Goal: Task Accomplishment & Management: Manage account settings

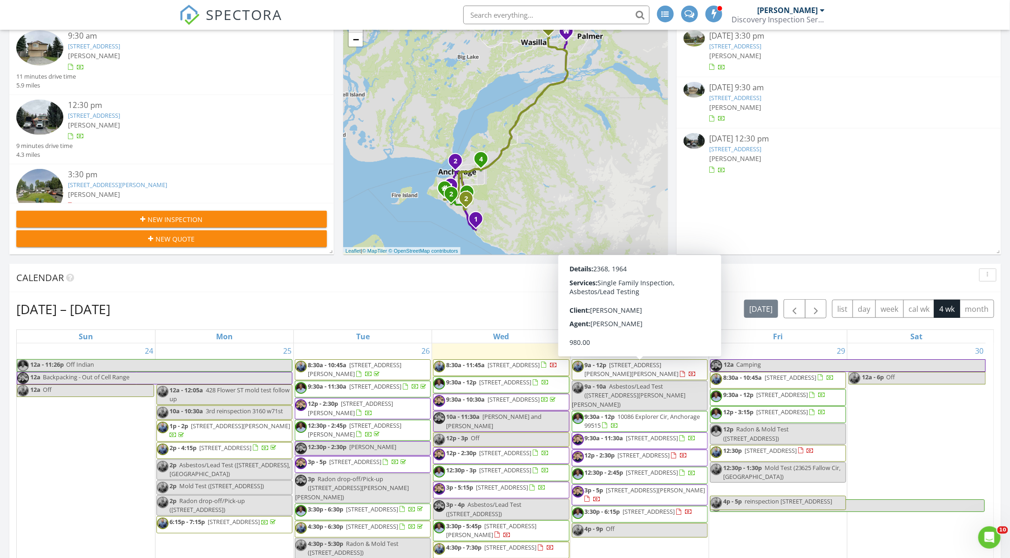
scroll to position [1306, 1026]
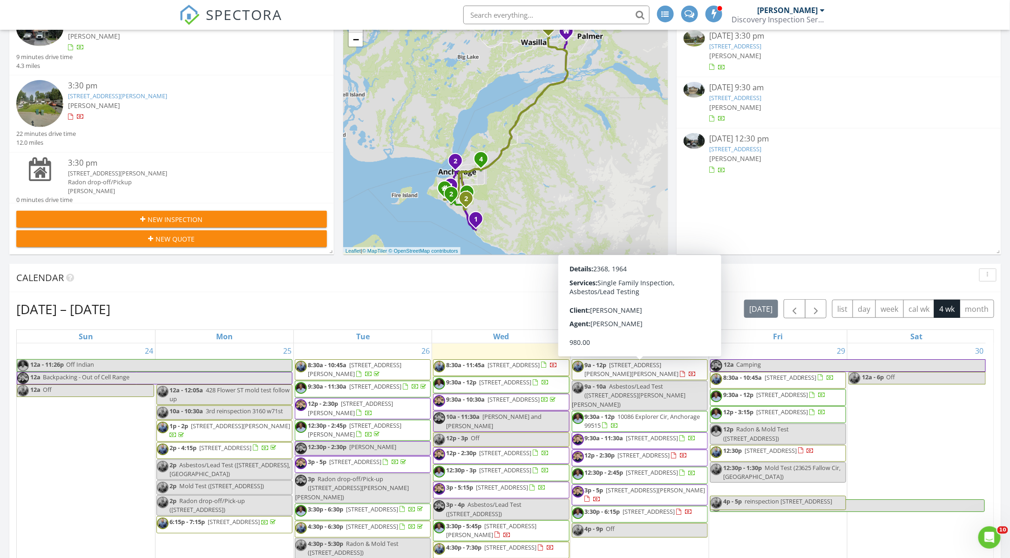
click at [482, 295] on div "Aug 24 – Sep 20, 2025 today list day week cal wk 4 wk month Sun Mon Tue Wed Thu…" at bounding box center [505, 504] width 992 height 424
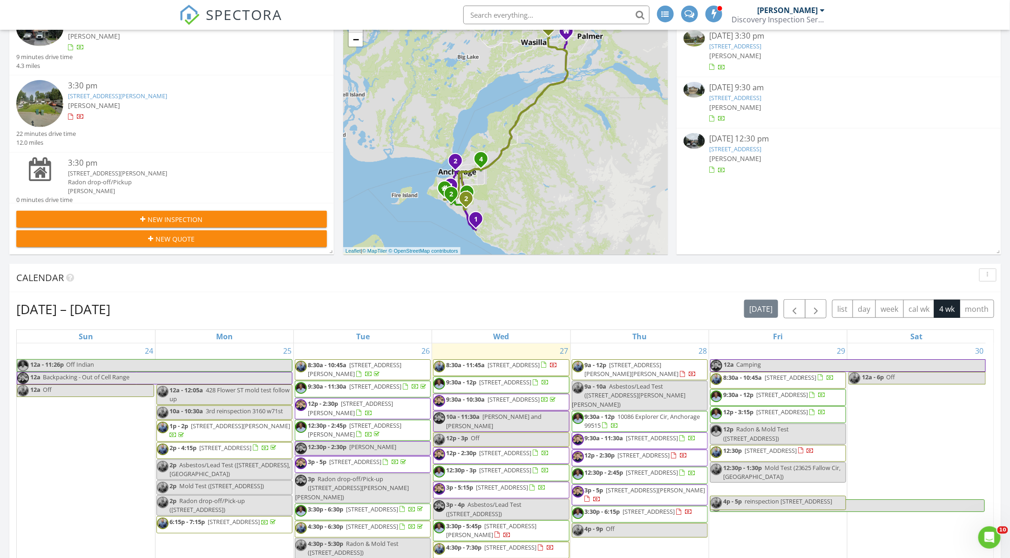
click at [650, 413] on span "10086 Explorer Cir, Anchorage 99515" at bounding box center [642, 421] width 115 height 17
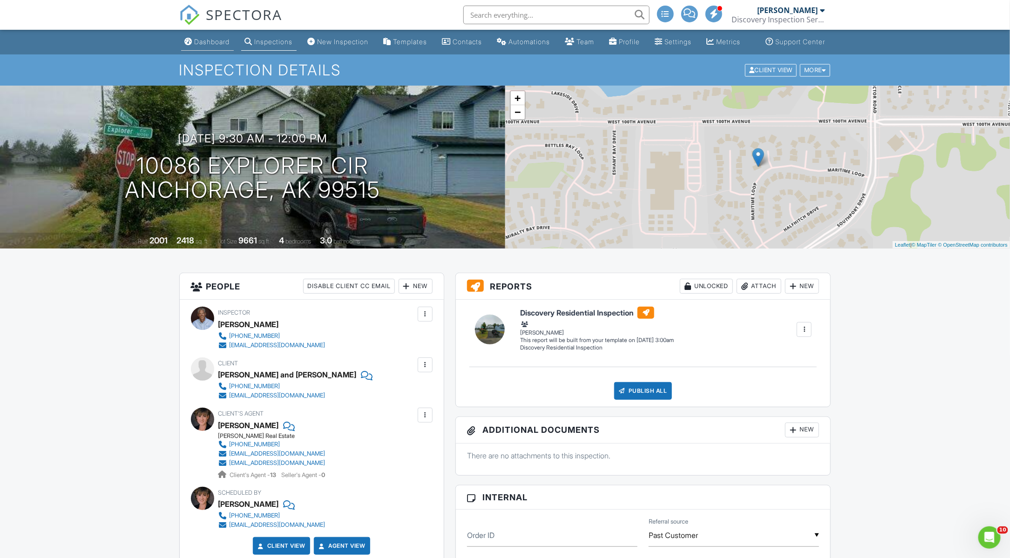
click at [198, 46] on div "Dashboard" at bounding box center [212, 42] width 35 height 8
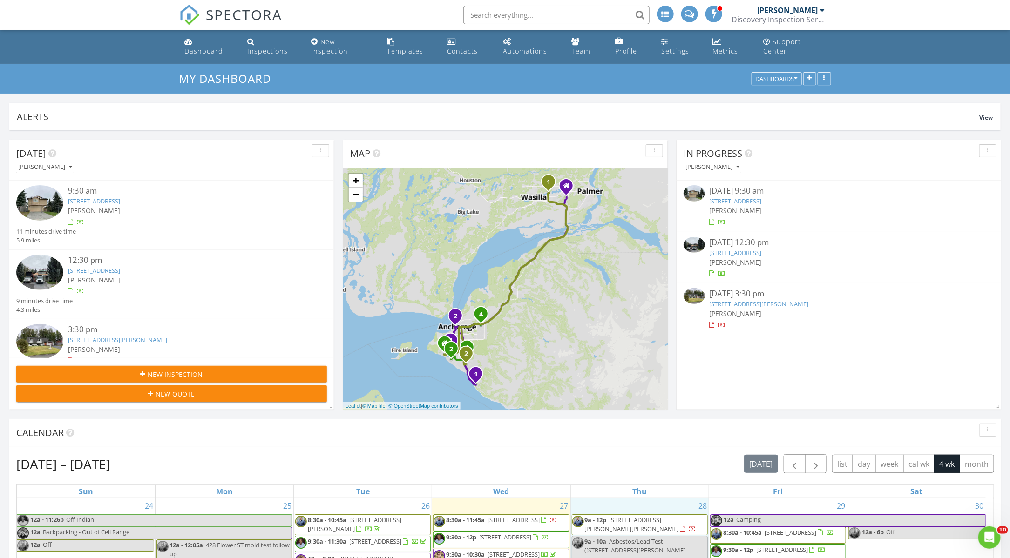
click at [634, 480] on link "Event" at bounding box center [639, 484] width 48 height 15
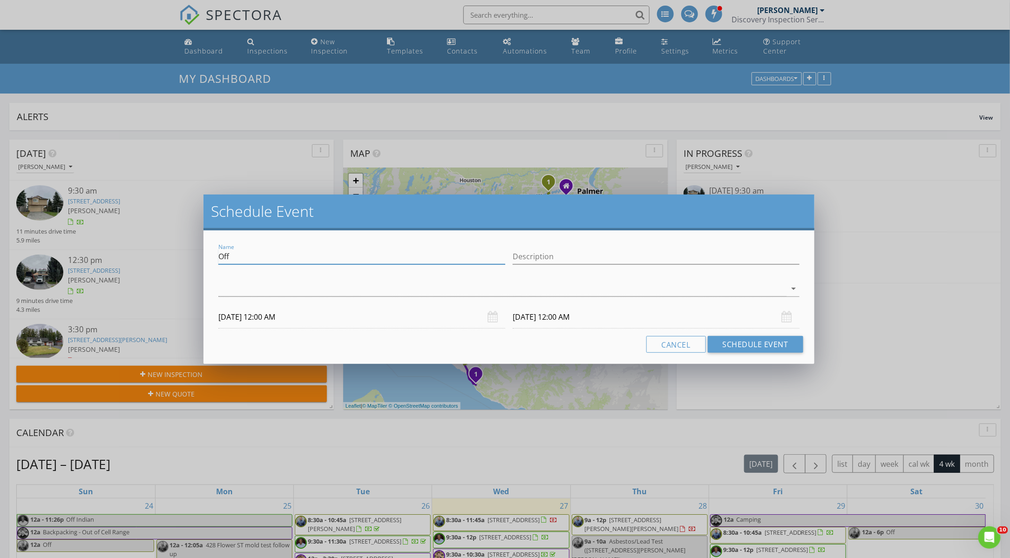
drag, startPoint x: 231, startPoint y: 259, endPoint x: 220, endPoint y: 259, distance: 11.2
click at [220, 259] on input "Off" at bounding box center [361, 256] width 287 height 15
type input "roof inspection [STREET_ADDRESS]"
click at [420, 282] on div at bounding box center [502, 288] width 568 height 15
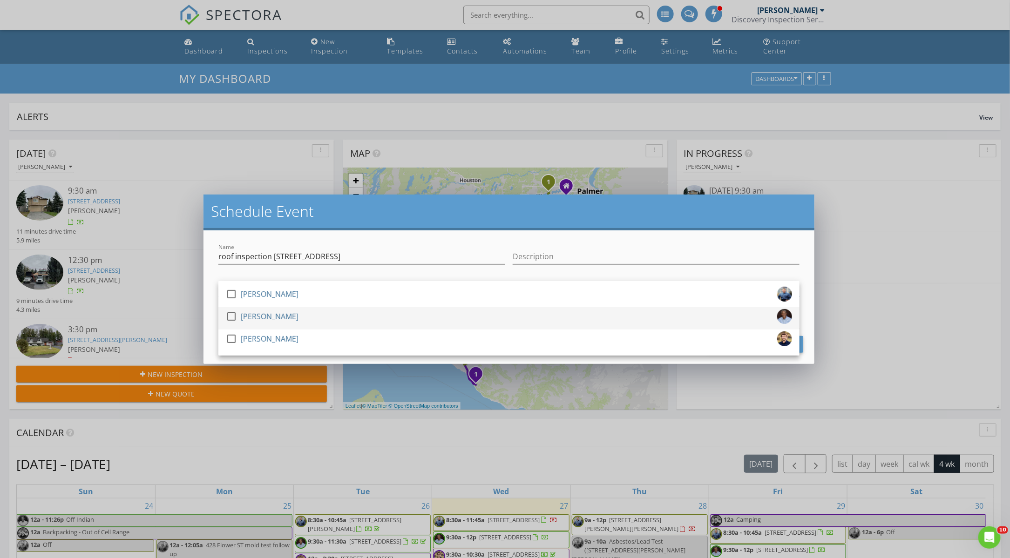
click at [234, 320] on div at bounding box center [232, 317] width 16 height 16
click at [270, 272] on div at bounding box center [361, 271] width 287 height 6
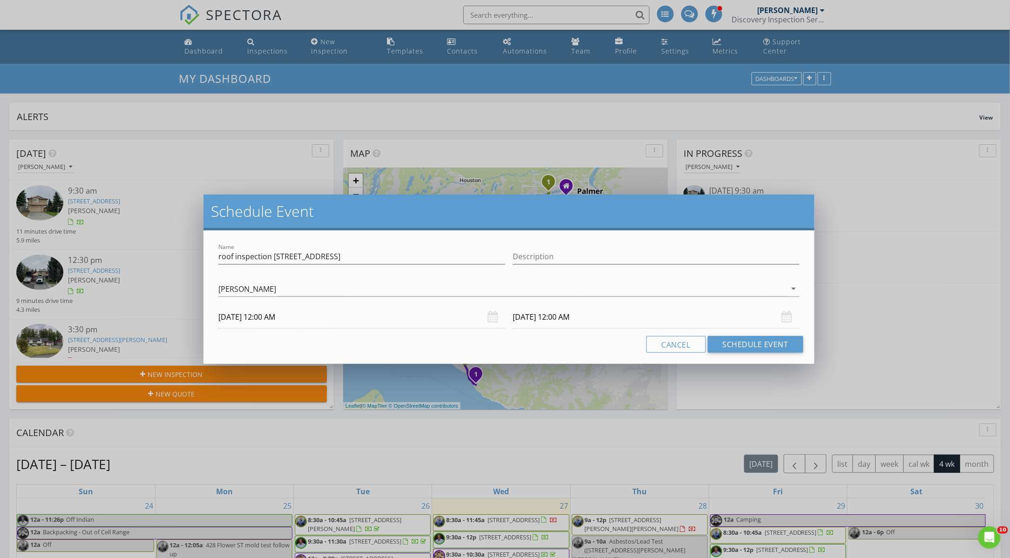
click at [302, 319] on input "08/28/2025 12:00 AM" at bounding box center [361, 317] width 287 height 23
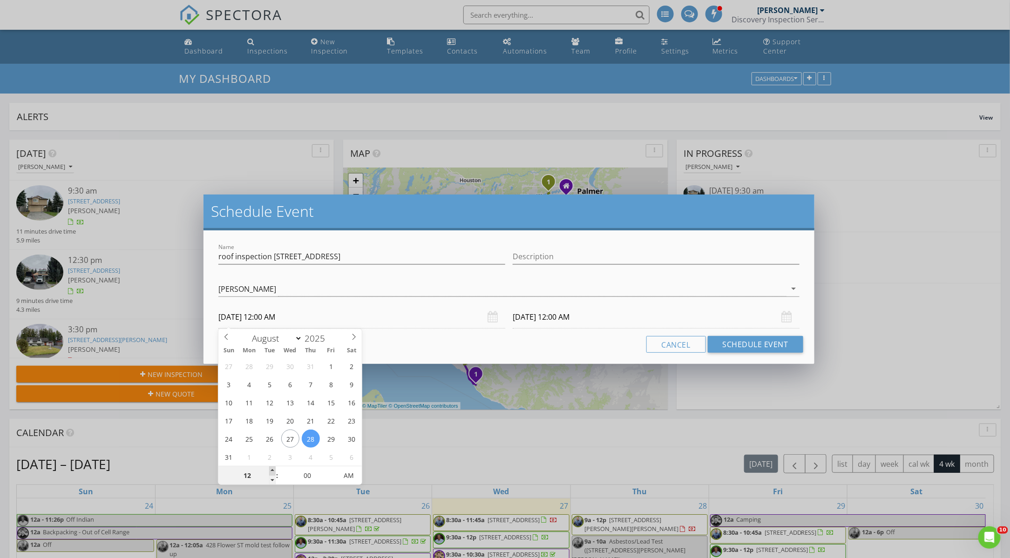
type input "01"
type input "08/28/2025 1:00 AM"
click at [273, 471] on span at bounding box center [272, 471] width 7 height 9
type input "08/29/2025 1:00 AM"
type input "02"
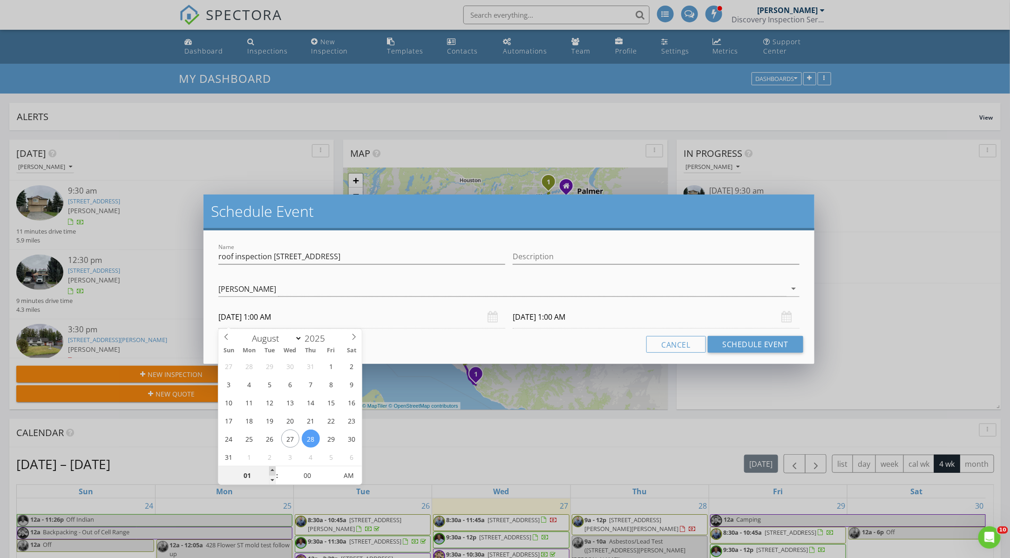
type input "08/28/2025 2:00 AM"
click at [273, 471] on span at bounding box center [272, 471] width 7 height 9
type input "03"
type input "08/28/2025 3:00 AM"
click at [273, 471] on span at bounding box center [272, 471] width 7 height 9
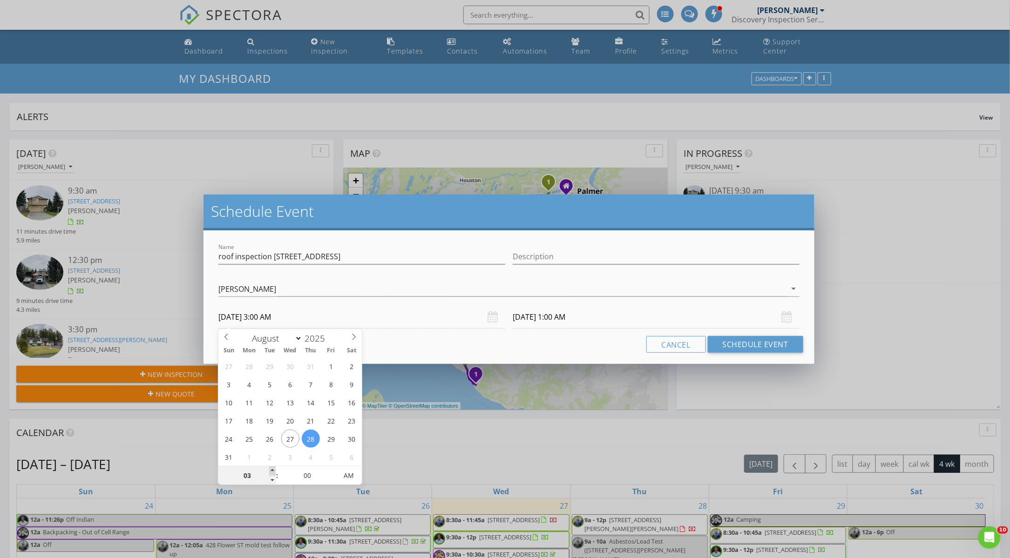
type input "04"
type input "08/28/2025 4:00 AM"
click at [273, 471] on span at bounding box center [272, 471] width 7 height 9
type input "05"
type input "08/28/2025 5:00 AM"
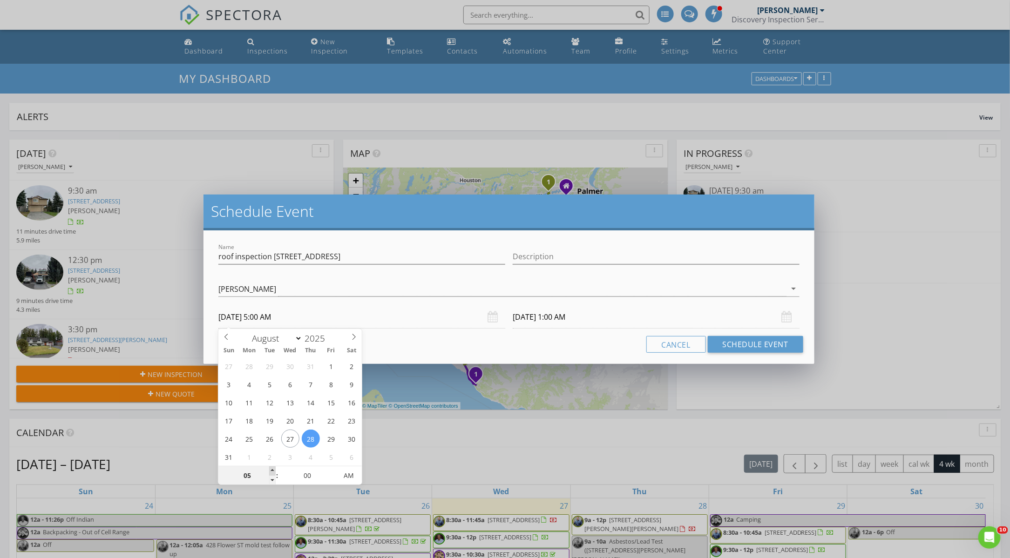
click at [273, 471] on span at bounding box center [272, 471] width 7 height 9
type input "06"
type input "08/28/2025 6:00 AM"
click at [273, 471] on span at bounding box center [272, 471] width 7 height 9
type input "07"
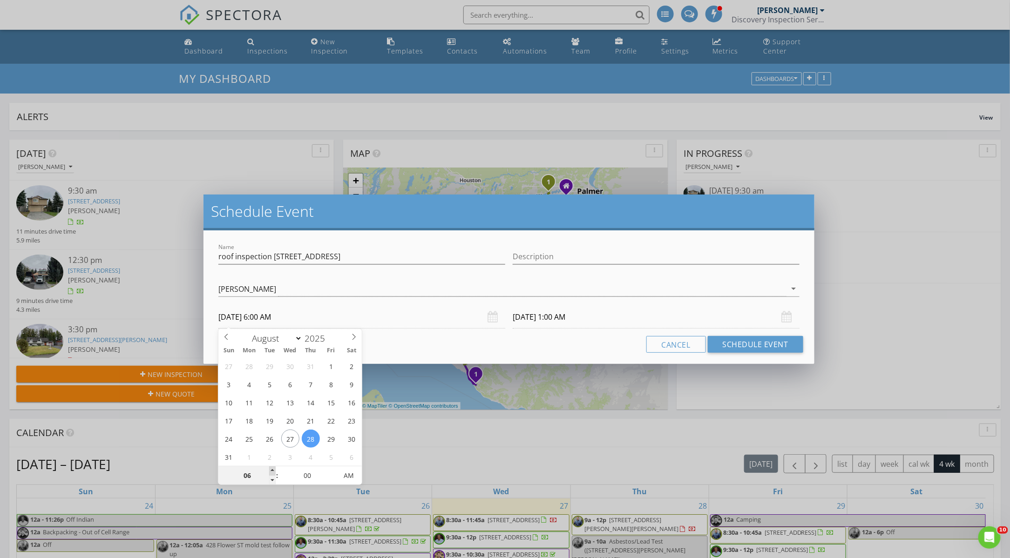
type input "08/28/2025 7:00 AM"
click at [273, 471] on span at bounding box center [272, 471] width 7 height 9
type input "07"
type input "08/29/2025 7:00 AM"
type input "08"
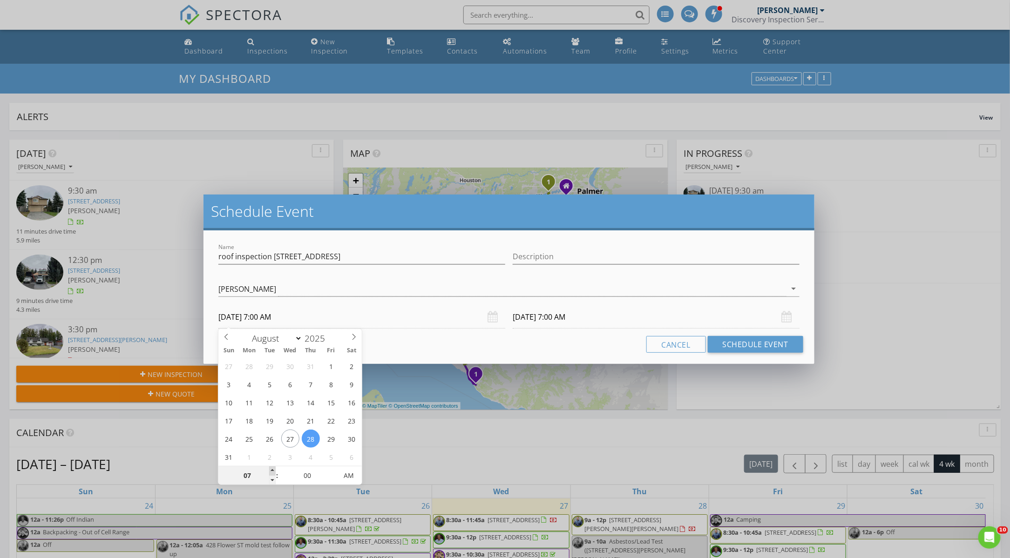
type input "08/28/2025 8:00 AM"
click at [274, 469] on span at bounding box center [272, 471] width 7 height 9
type input "08"
type input "08/29/2025 8:00 AM"
type input "05"
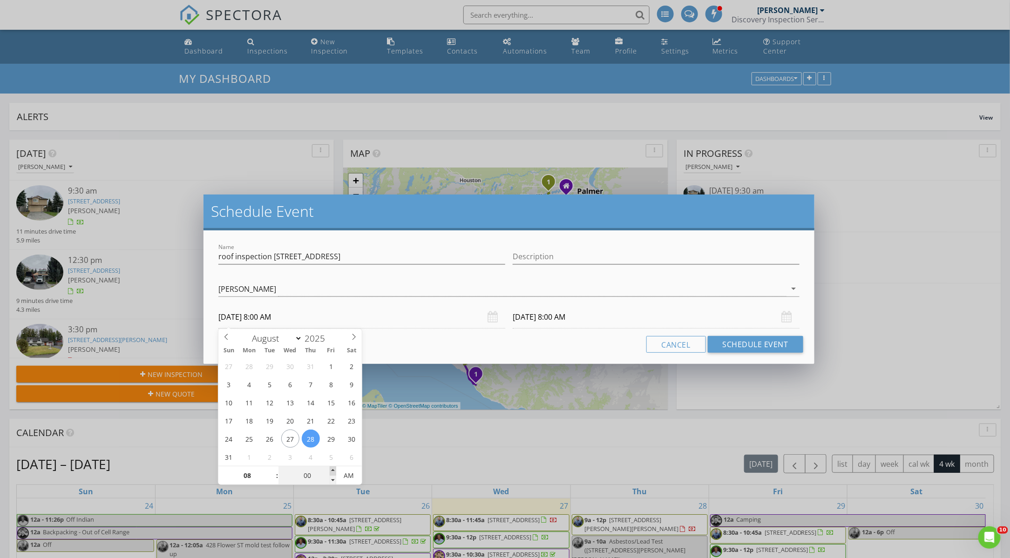
type input "08/28/2025 8:05 AM"
click at [332, 469] on span at bounding box center [333, 471] width 7 height 9
type input "10"
type input "08/28/2025 8:10 AM"
click at [332, 469] on span at bounding box center [333, 471] width 7 height 9
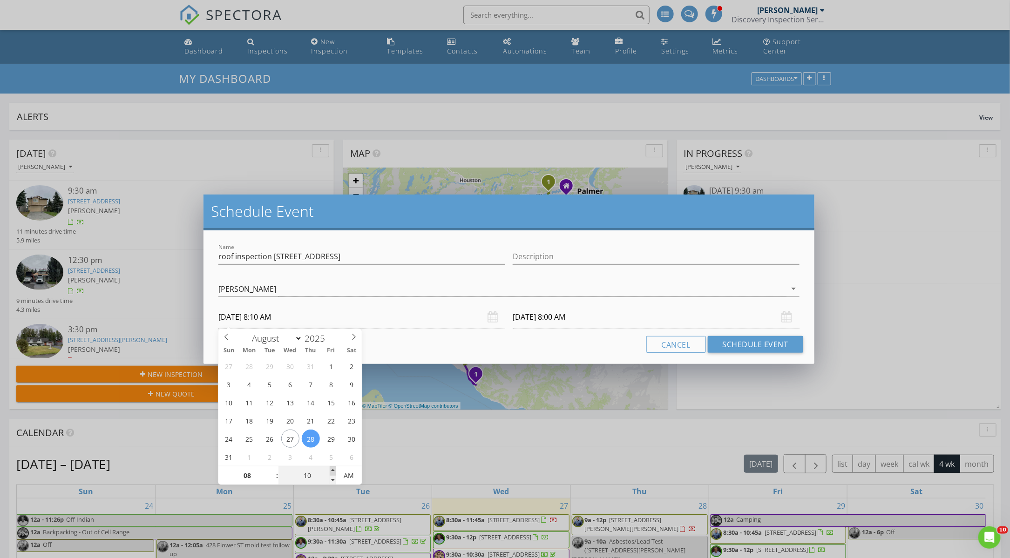
type input "15"
type input "08/28/2025 8:15 AM"
click at [332, 469] on span at bounding box center [333, 471] width 7 height 9
type input "20"
type input "08/28/2025 8:20 AM"
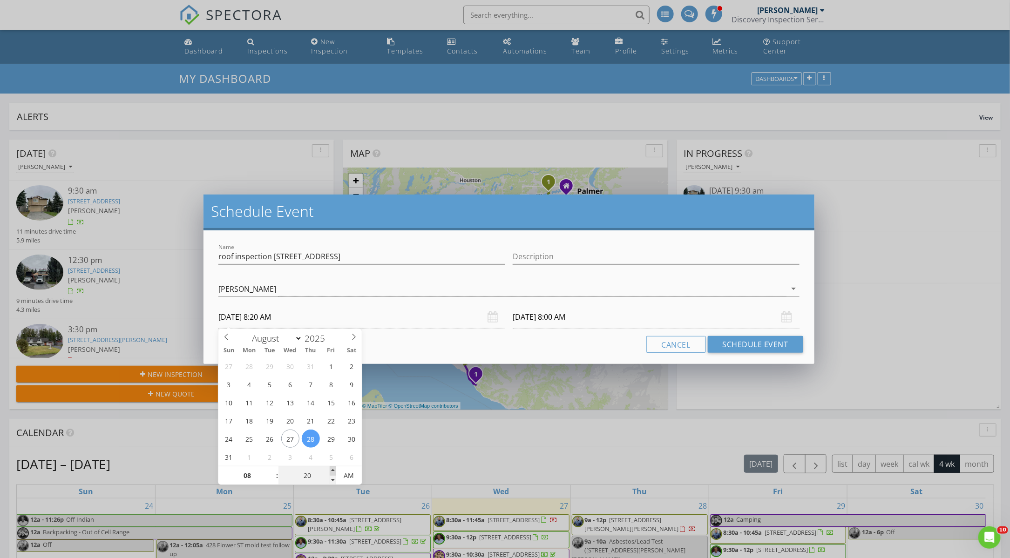
click at [332, 469] on span at bounding box center [333, 471] width 7 height 9
type input "25"
type input "08/28/2025 8:25 AM"
click at [332, 470] on span at bounding box center [333, 471] width 7 height 9
type input "30"
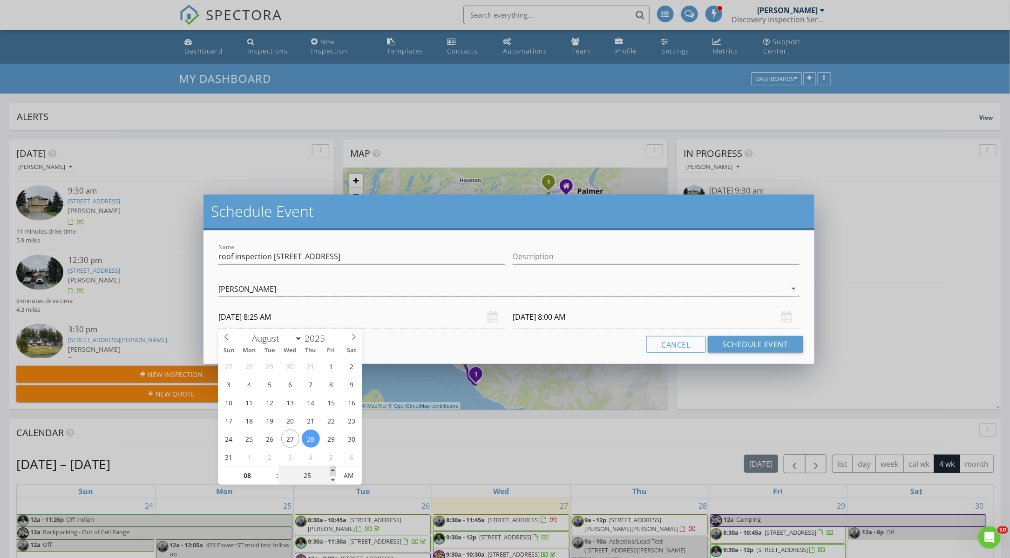
type input "08/28/2025 8:30 AM"
click at [332, 470] on span at bounding box center [333, 471] width 7 height 9
type input "35"
type input "08/28/2025 8:35 AM"
click at [332, 471] on span at bounding box center [333, 471] width 7 height 9
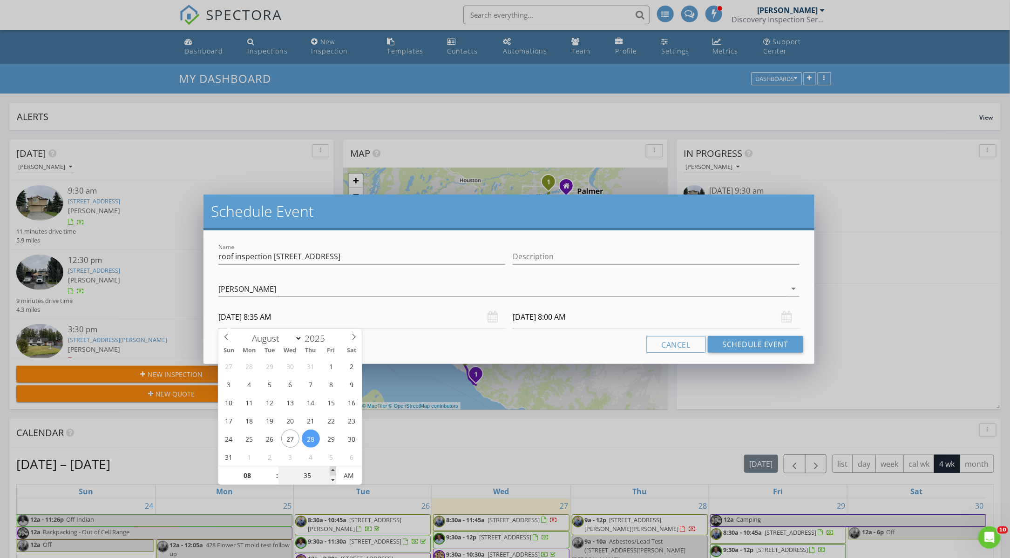
type input "35"
type input "08/29/2025 8:35 AM"
type input "30"
type input "08/28/2025 8:30 AM"
click at [332, 479] on span at bounding box center [333, 480] width 7 height 9
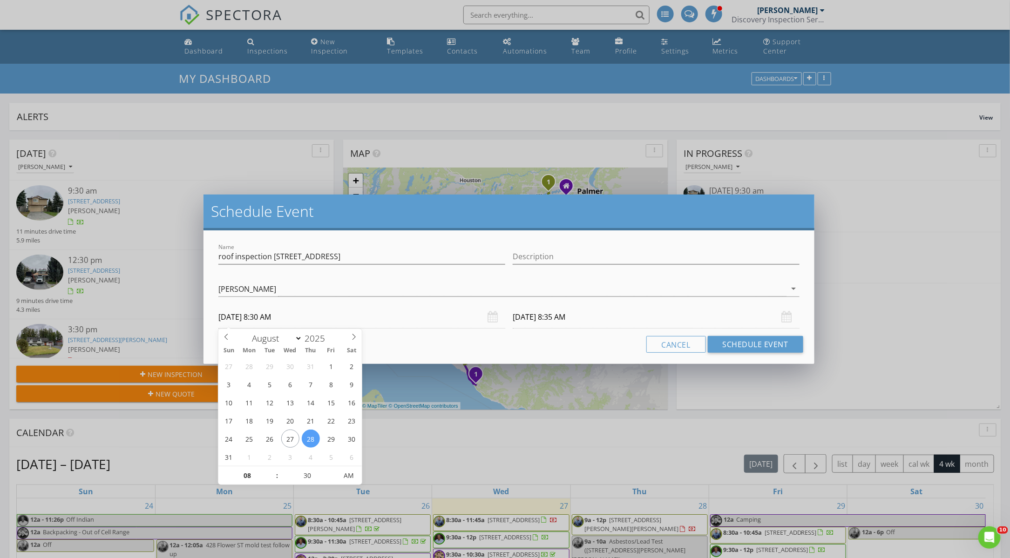
type input "30"
click at [540, 316] on input "08/29/2025 8:30 AM" at bounding box center [656, 317] width 287 height 23
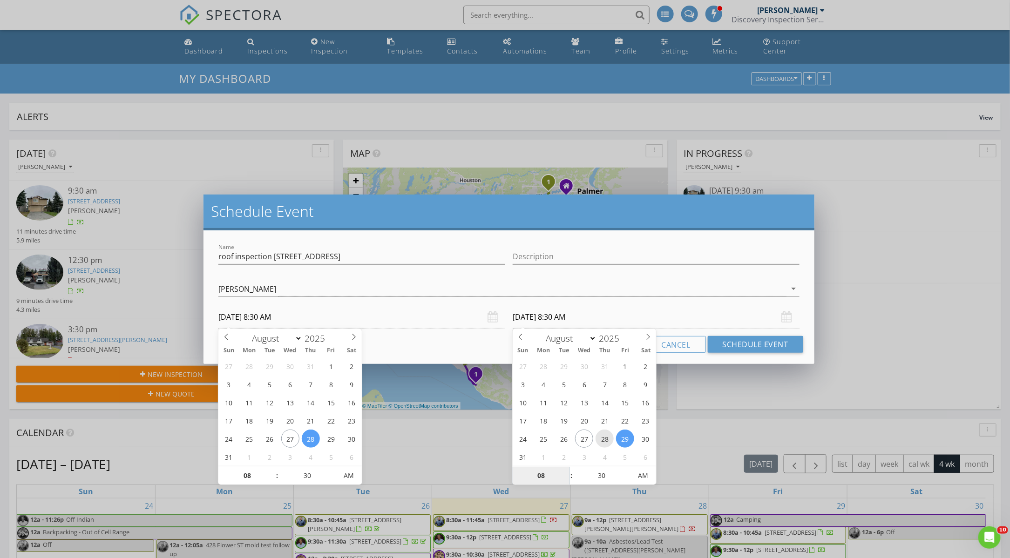
type input "08/28/2025 8:30 AM"
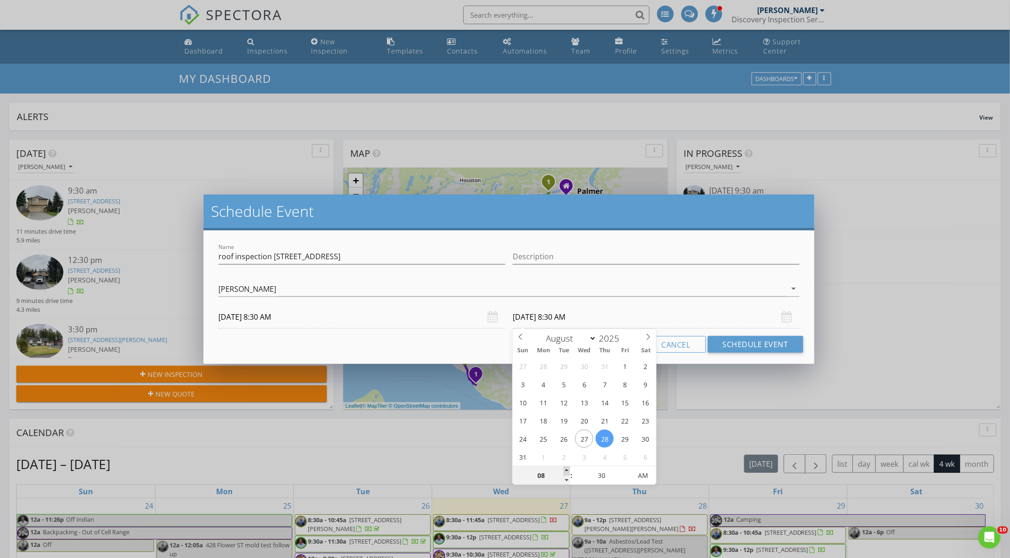
type input "09"
type input "08/28/2025 9:30 AM"
click at [568, 472] on span at bounding box center [566, 471] width 7 height 9
click at [744, 337] on button "Schedule Event" at bounding box center [755, 344] width 95 height 17
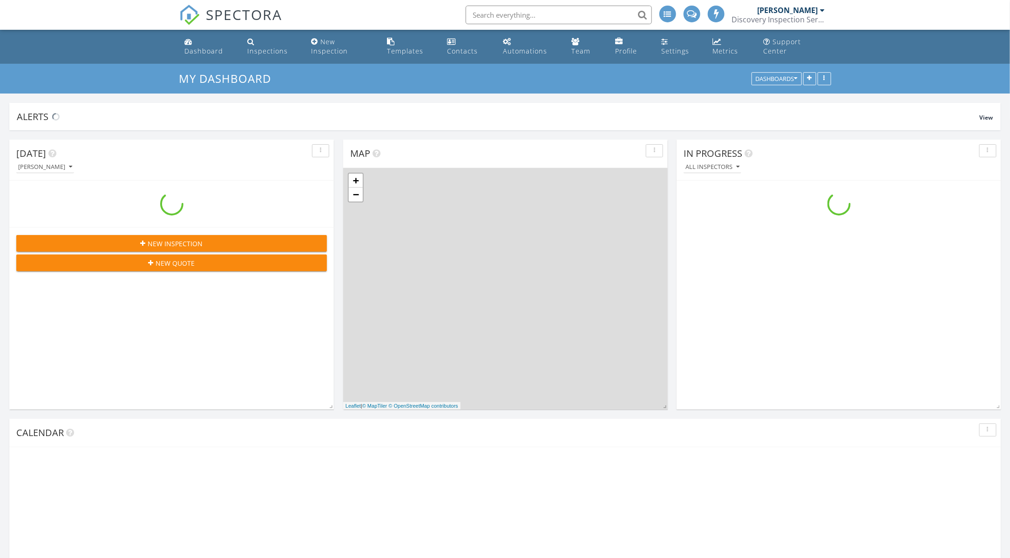
scroll to position [1306, 1026]
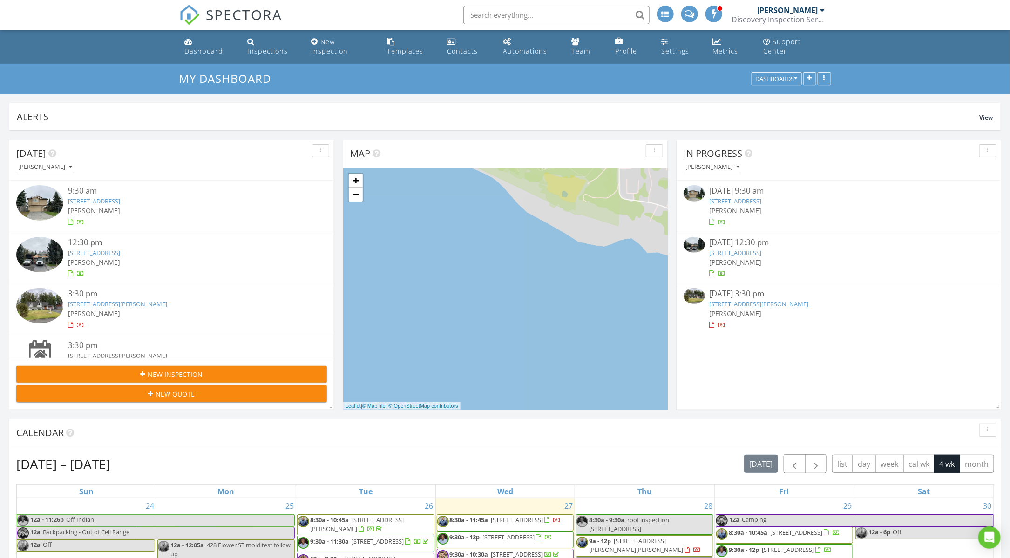
click at [515, 11] on input "text" at bounding box center [556, 15] width 186 height 19
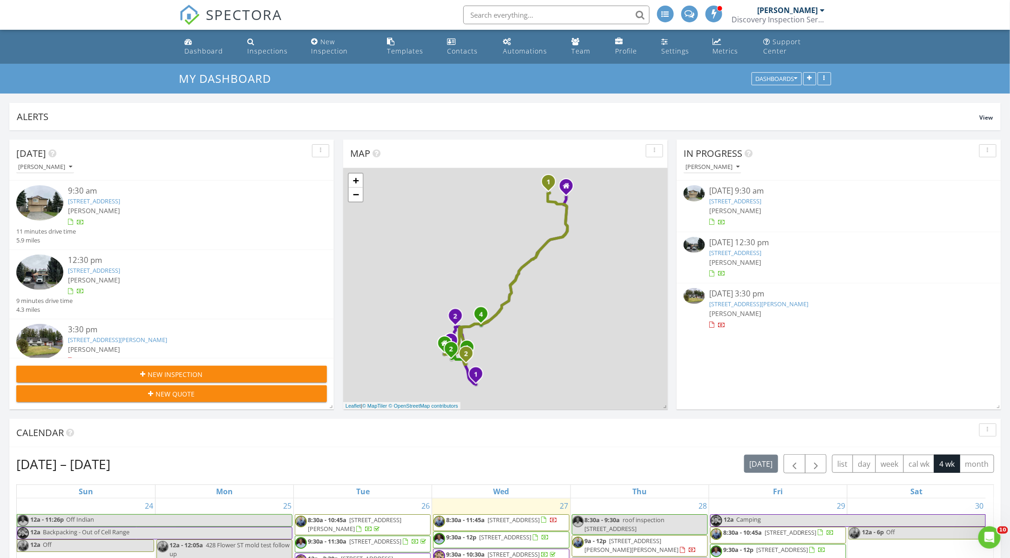
scroll to position [0, 0]
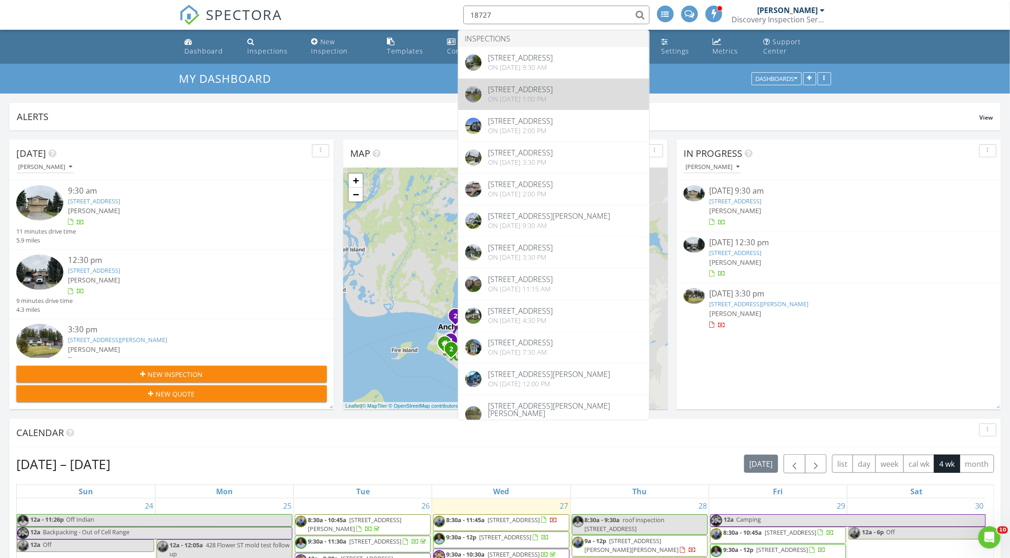
type input "18727"
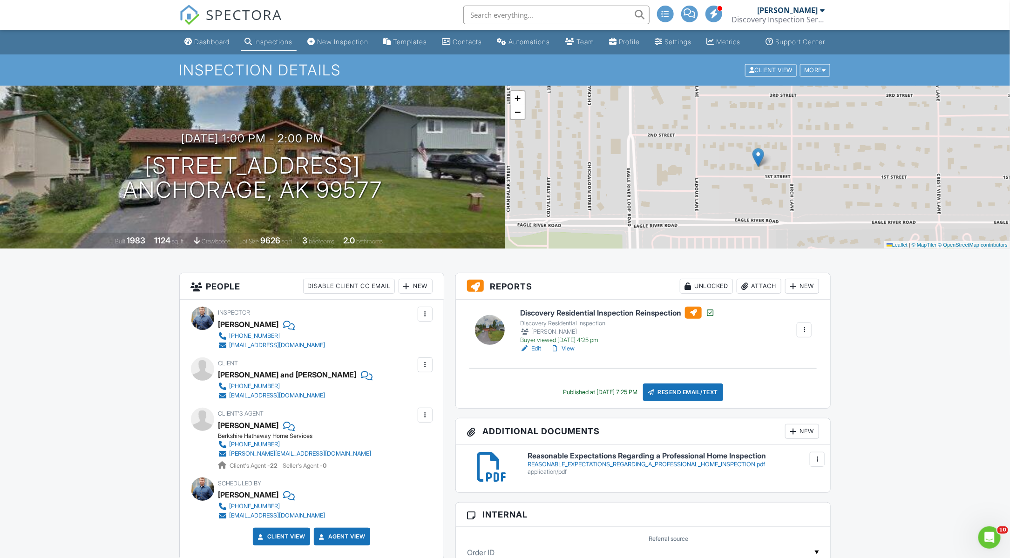
click at [209, 46] on div "Dashboard" at bounding box center [212, 42] width 35 height 8
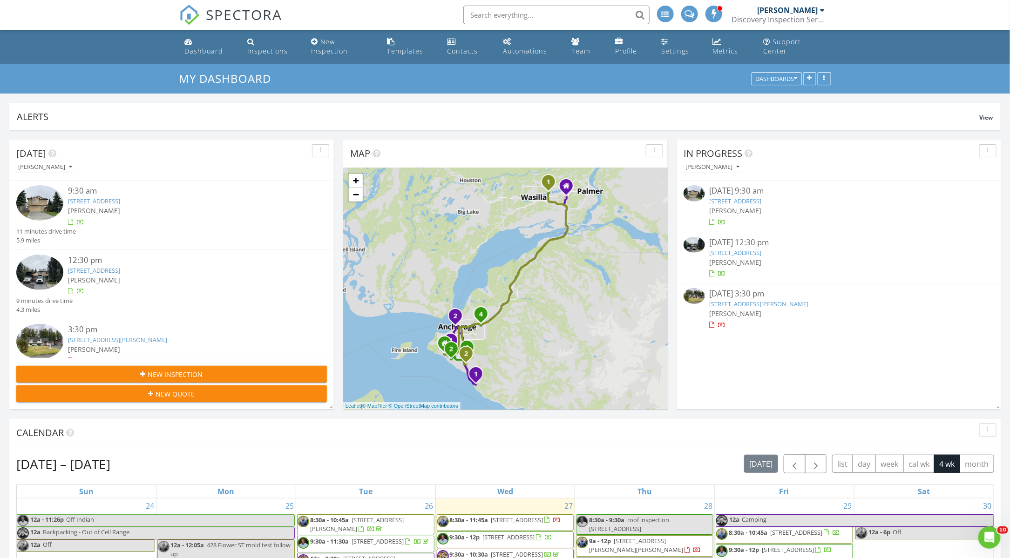
click at [120, 202] on link "[STREET_ADDRESS]" at bounding box center [94, 201] width 52 height 8
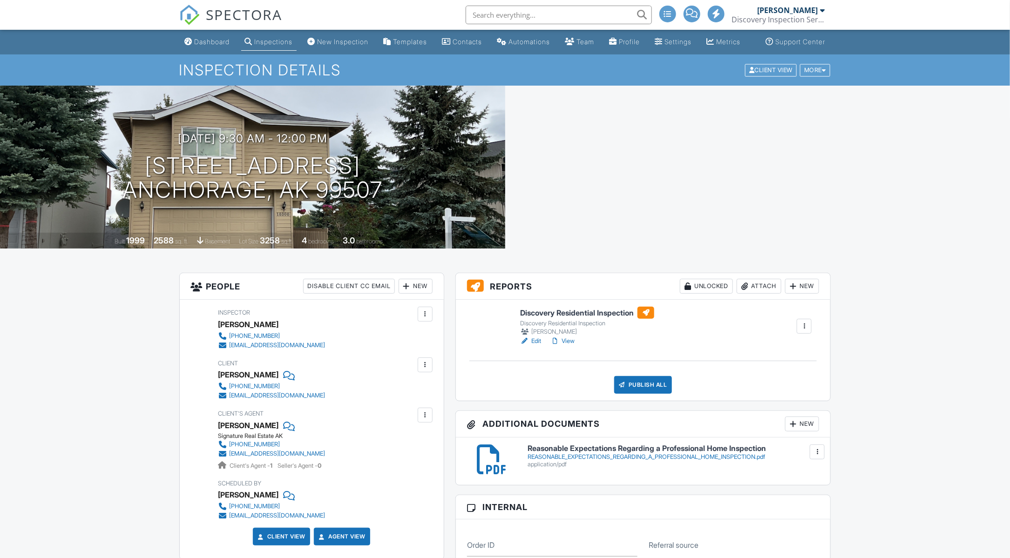
click at [639, 394] on div "Publish All" at bounding box center [643, 385] width 58 height 18
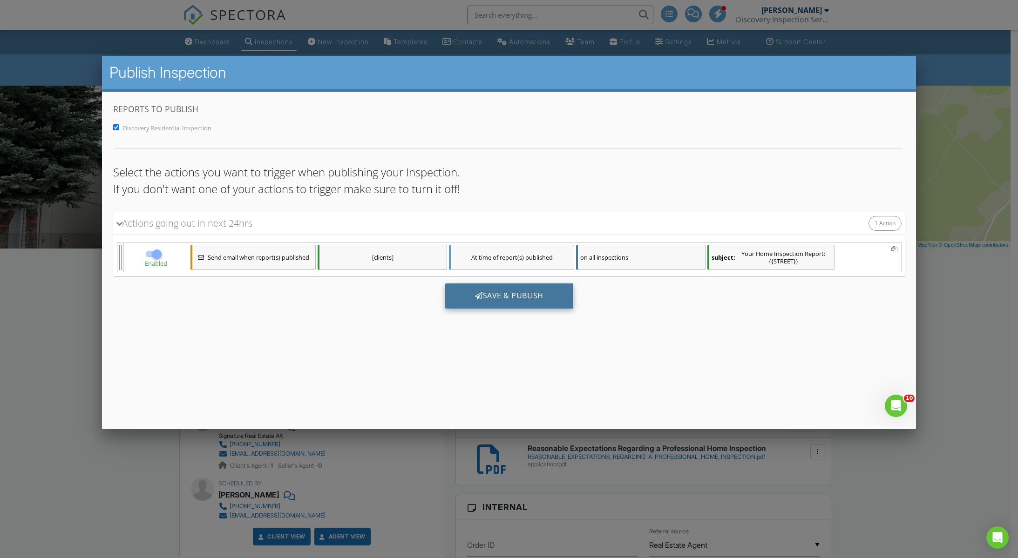
click at [504, 297] on div "Save & Publish" at bounding box center [509, 295] width 128 height 25
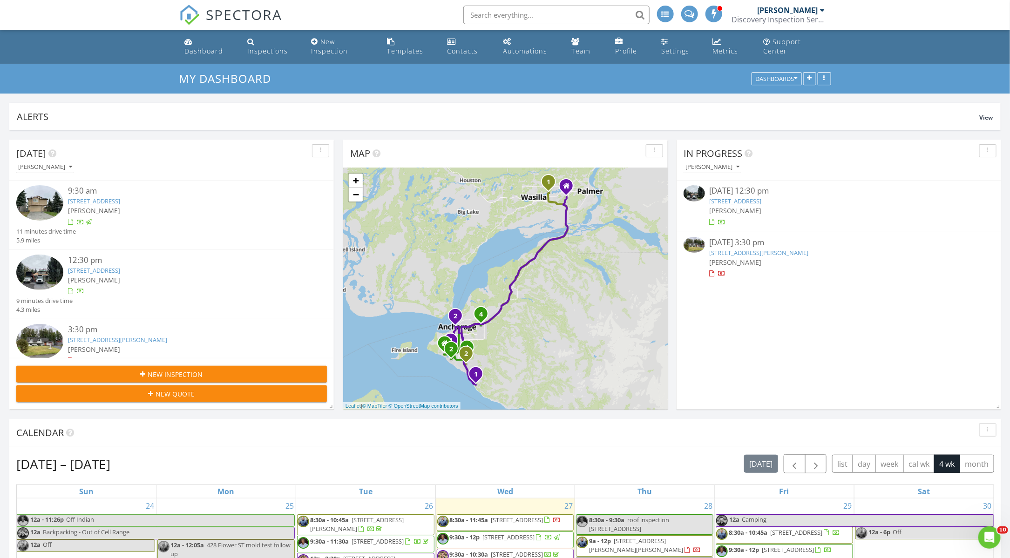
click at [120, 272] on link "[STREET_ADDRESS]" at bounding box center [94, 270] width 52 height 8
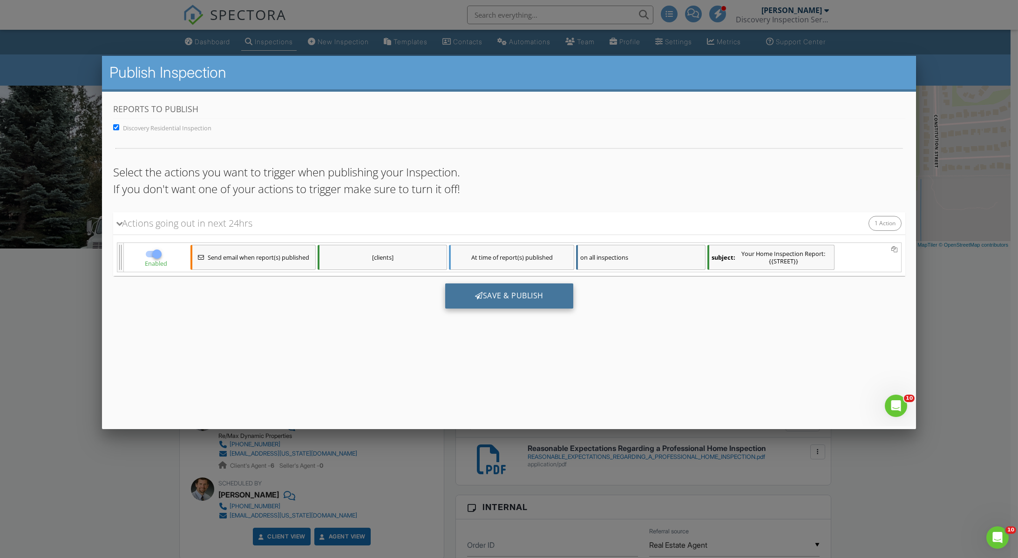
click at [495, 299] on div "Save & Publish" at bounding box center [509, 295] width 128 height 25
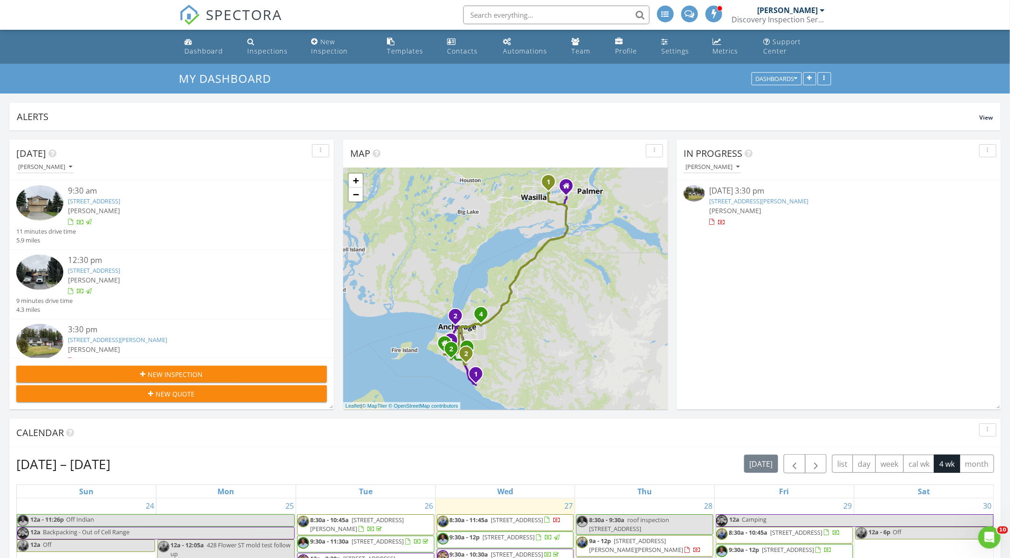
click at [135, 339] on link "[STREET_ADDRESS][PERSON_NAME]" at bounding box center [117, 340] width 99 height 8
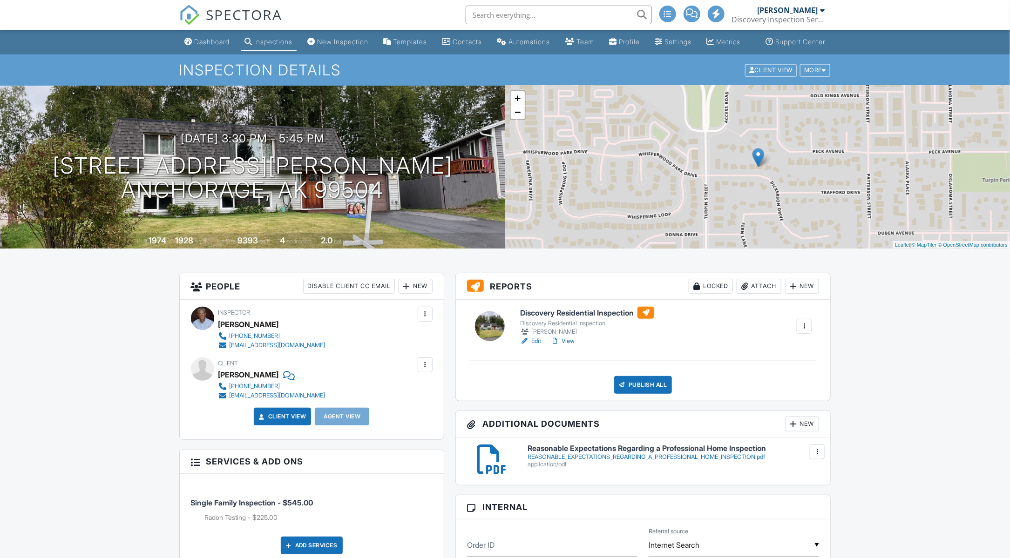
click at [536, 346] on link "Edit" at bounding box center [530, 341] width 21 height 9
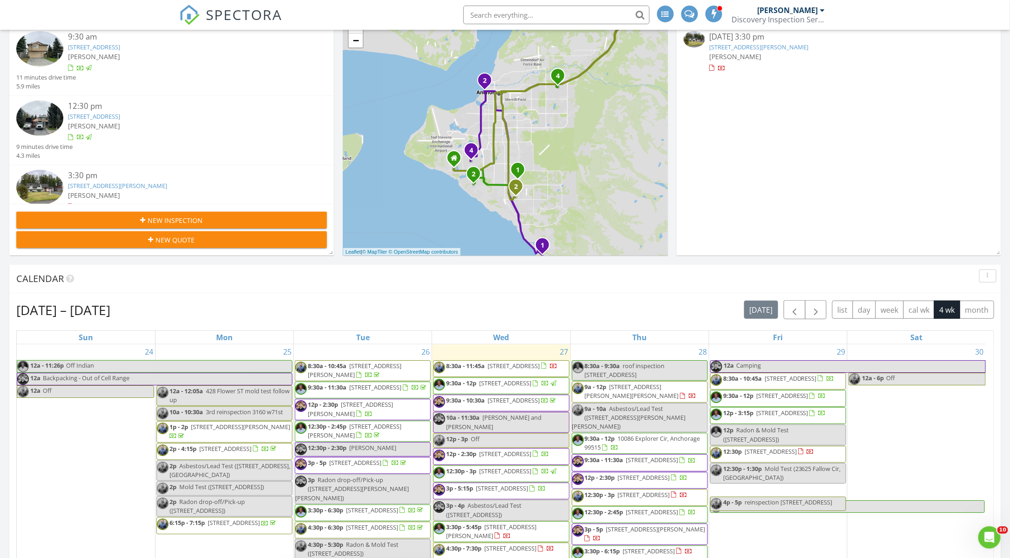
scroll to position [103, 0]
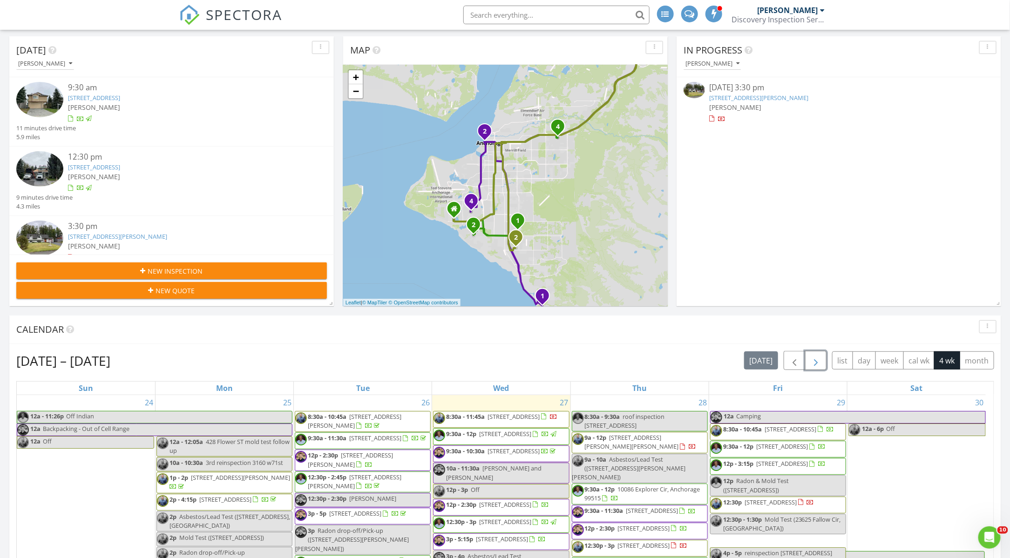
click at [819, 365] on span "button" at bounding box center [815, 360] width 11 height 11
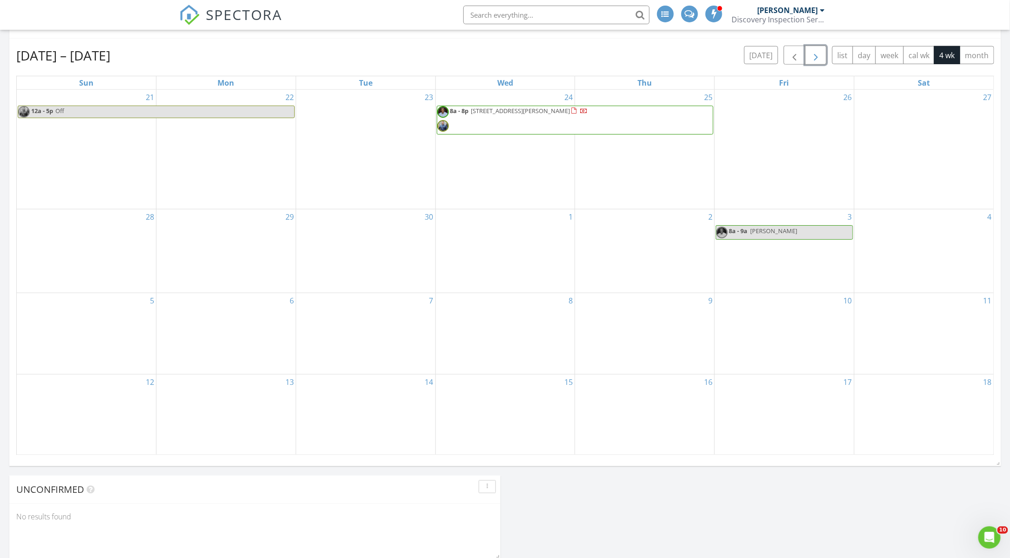
scroll to position [413, 0]
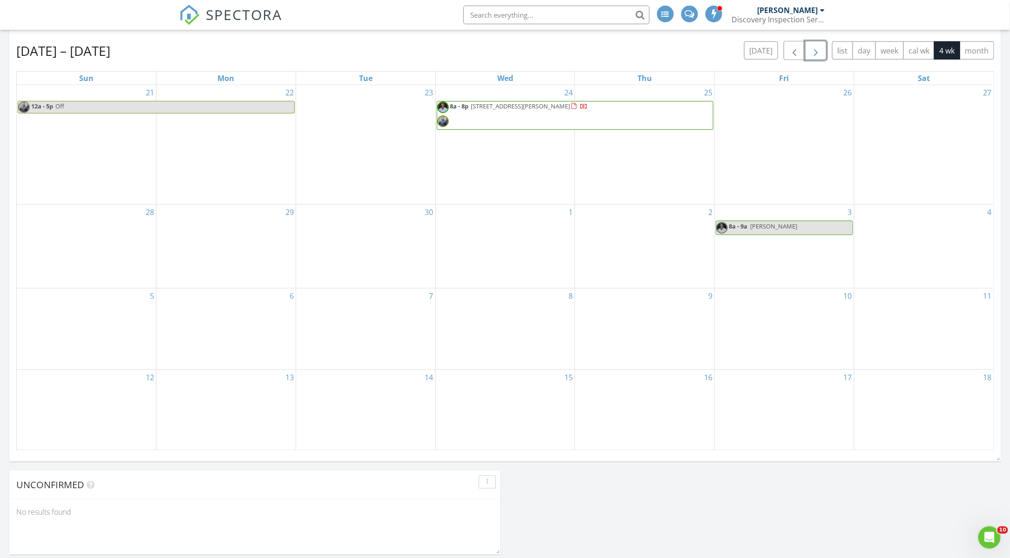
click at [515, 121] on span "266 Richardson Hwy, Delta Junction 99737" at bounding box center [592, 116] width 242 height 28
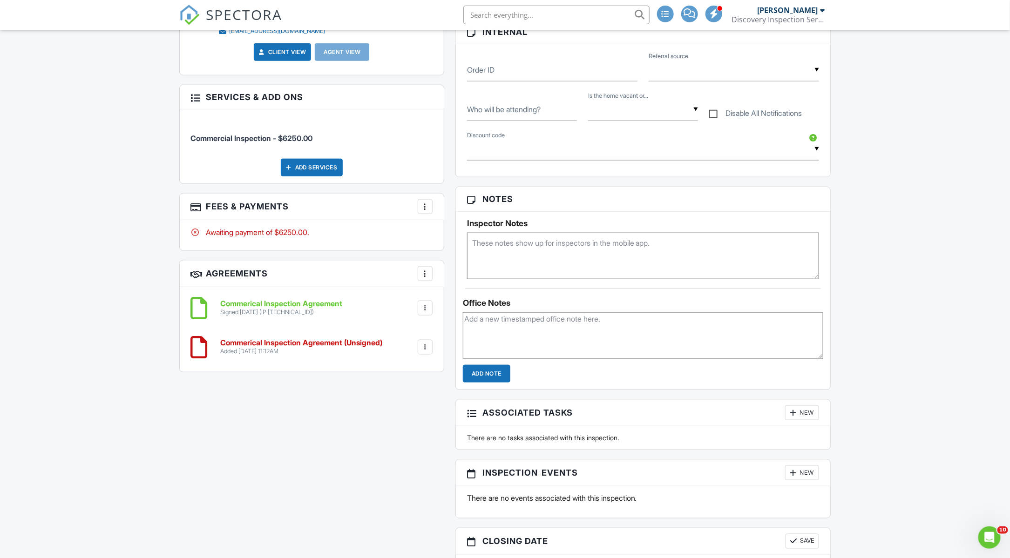
click at [423, 211] on div at bounding box center [424, 206] width 9 height 9
click at [458, 311] on div "Paid In Full" at bounding box center [472, 304] width 90 height 11
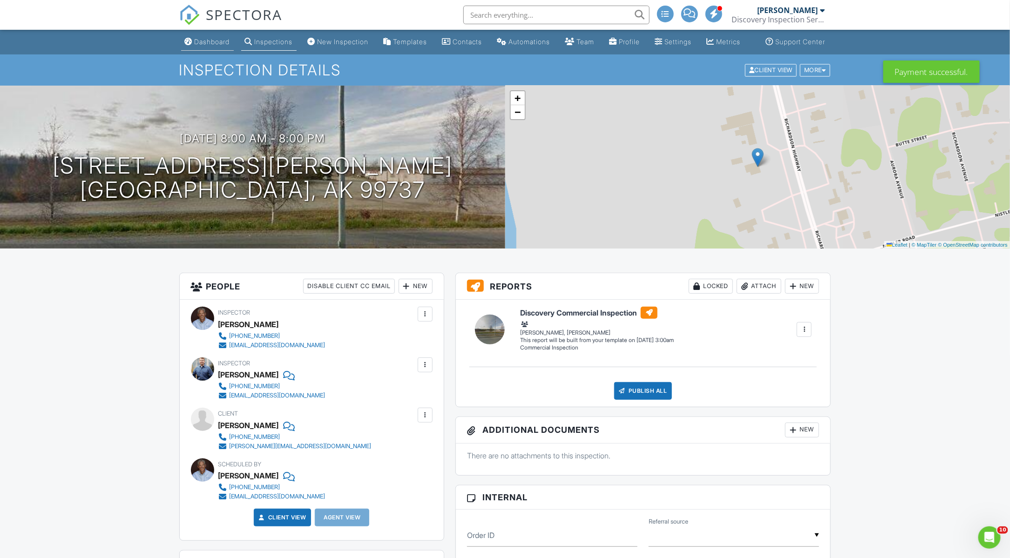
click at [202, 46] on div "Dashboard" at bounding box center [212, 42] width 35 height 8
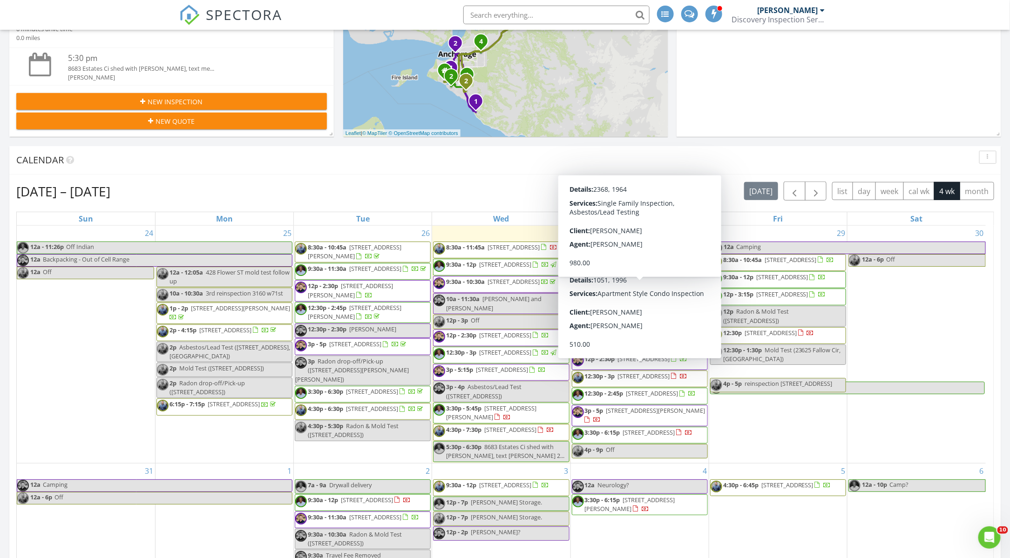
scroll to position [258, 0]
